Goal: Information Seeking & Learning: Learn about a topic

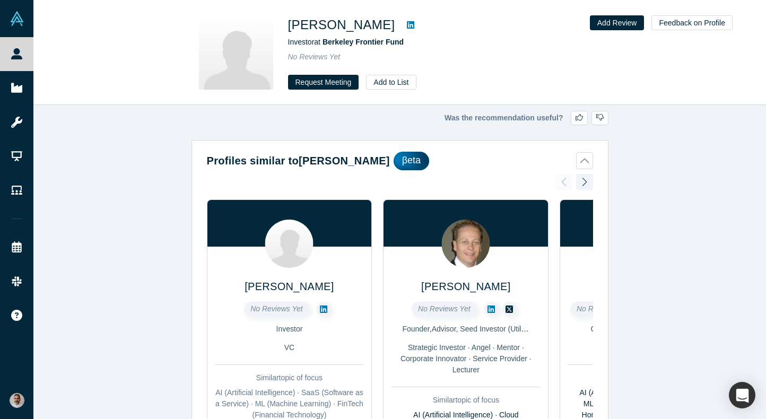
scroll to position [858, 0]
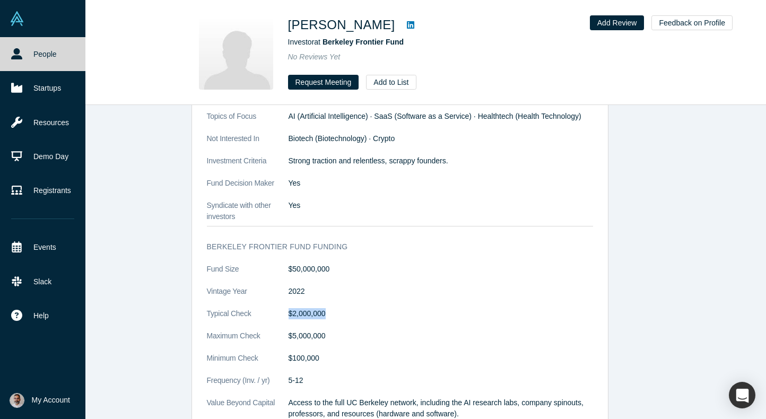
click at [45, 54] on link "People" at bounding box center [42, 54] width 85 height 34
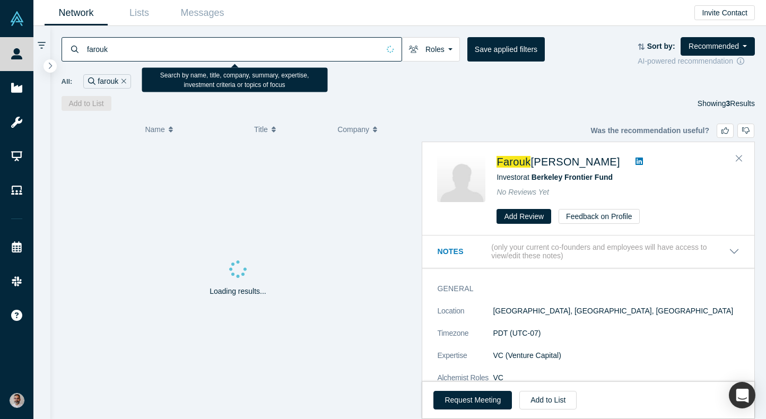
click at [250, 55] on input "farouk" at bounding box center [232, 49] width 293 height 25
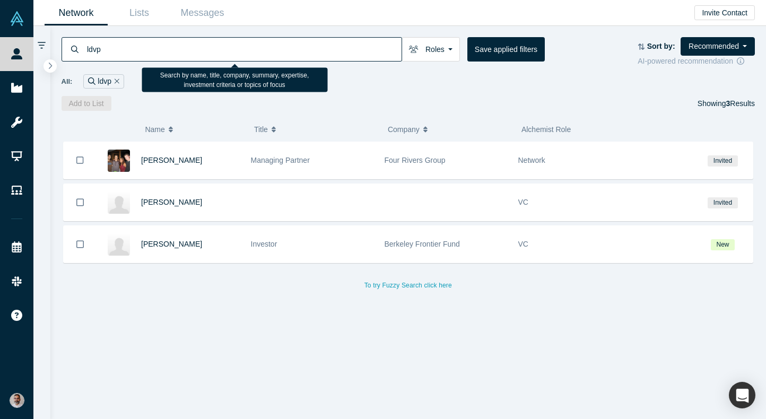
type input "ldvp"
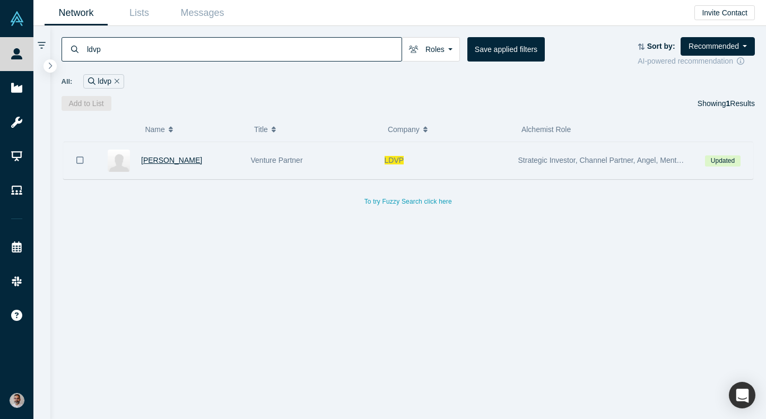
click at [152, 162] on span "[PERSON_NAME]" at bounding box center [171, 160] width 61 height 8
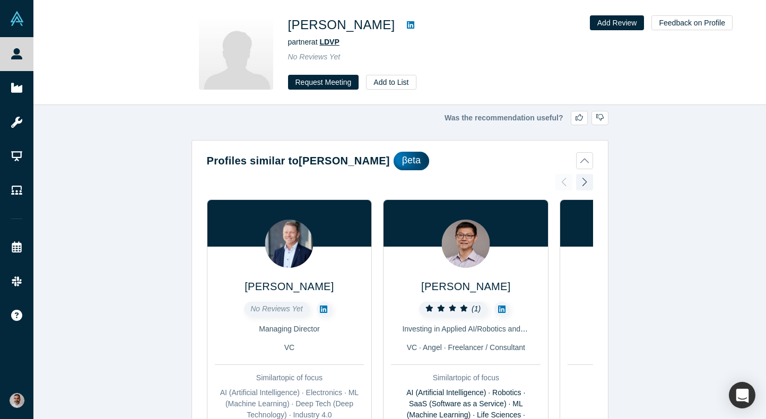
click at [332, 43] on span "LDVP" at bounding box center [329, 42] width 20 height 8
